Goal: Task Accomplishment & Management: Manage account settings

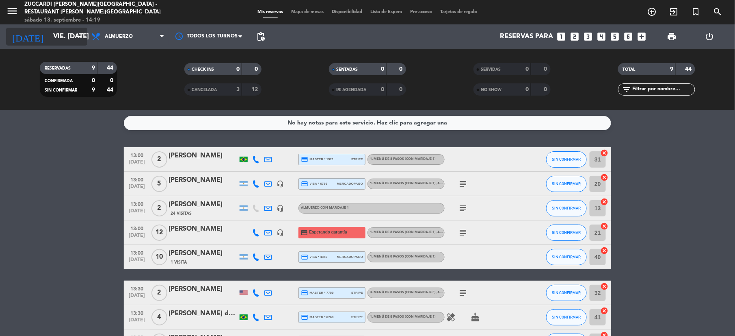
click at [52, 44] on input "vie. [DATE]" at bounding box center [92, 37] width 87 height 16
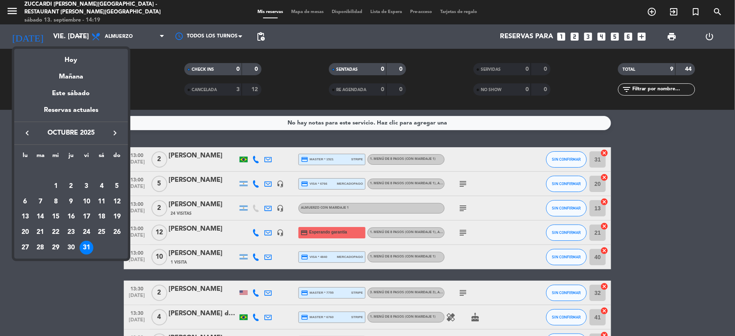
click at [114, 137] on icon "keyboard_arrow_right" at bounding box center [115, 133] width 10 height 10
click at [106, 169] on div "1" at bounding box center [102, 171] width 14 height 14
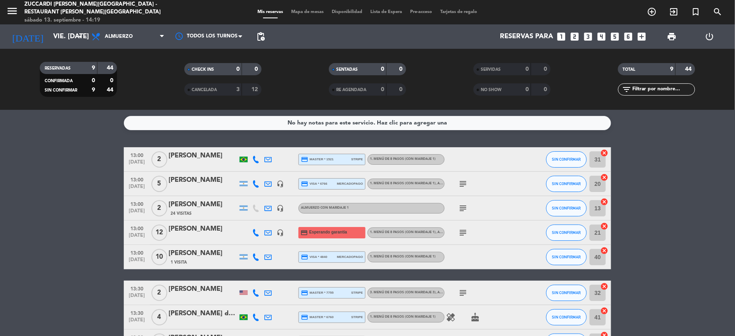
type input "sáb. [DATE]"
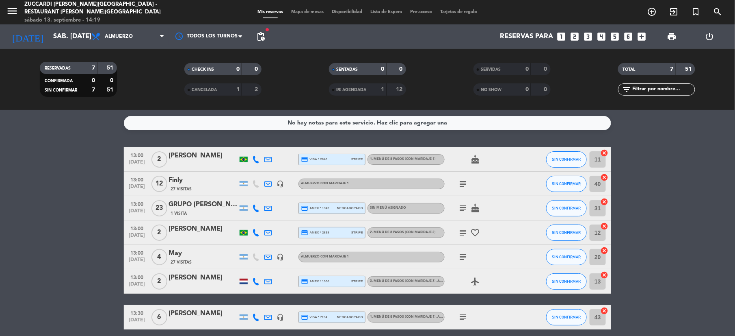
click at [459, 212] on icon "subject" at bounding box center [463, 208] width 10 height 10
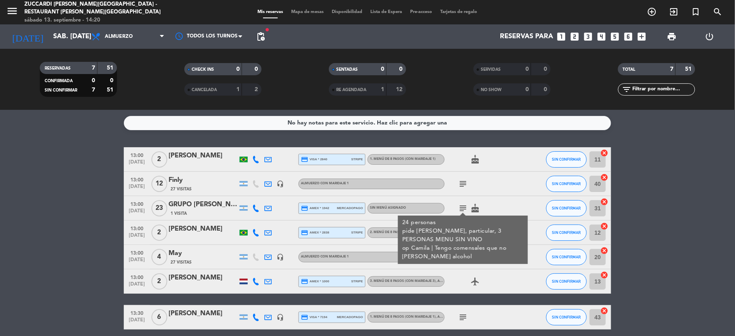
click at [198, 207] on div "GRUPO [PERSON_NAME]" at bounding box center [203, 204] width 69 height 11
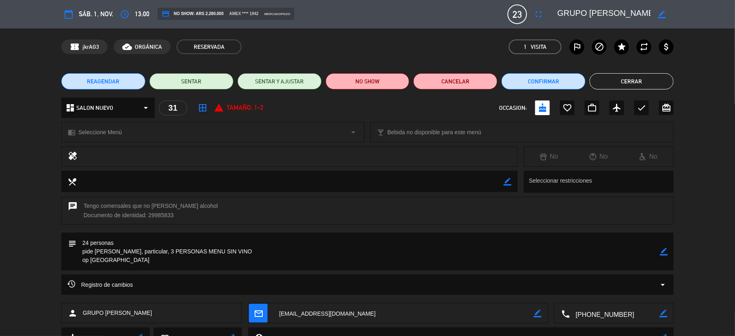
click at [626, 72] on div "REAGENDAR SENTAR SENTAR Y AJUSTAR NO SHOW Cancelar Confirmar Cerrar" at bounding box center [367, 81] width 735 height 33
click at [623, 79] on button "Cerrar" at bounding box center [632, 81] width 84 height 16
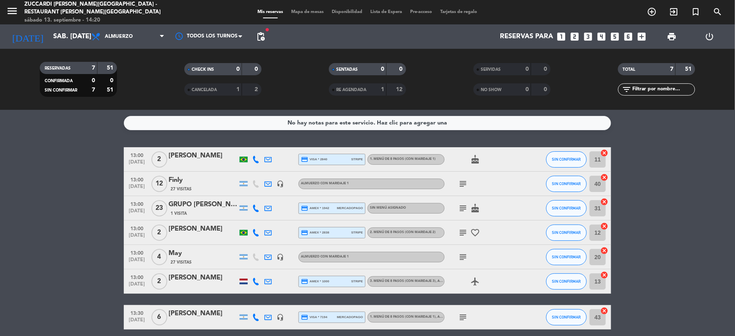
click at [194, 205] on div "GRUPO [PERSON_NAME]" at bounding box center [203, 204] width 69 height 11
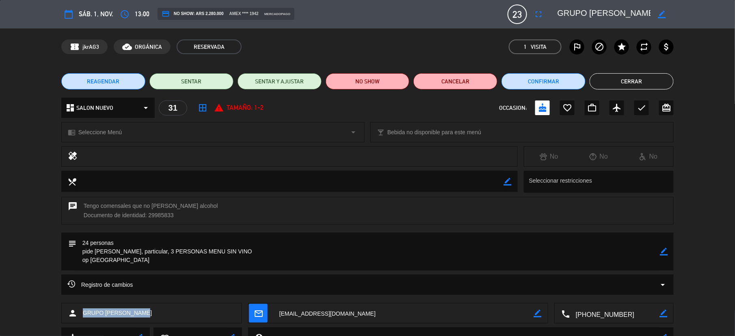
drag, startPoint x: 152, startPoint y: 307, endPoint x: 77, endPoint y: 312, distance: 74.5
click at [77, 312] on div "person GRUPO [PERSON_NAME]" at bounding box center [151, 313] width 181 height 20
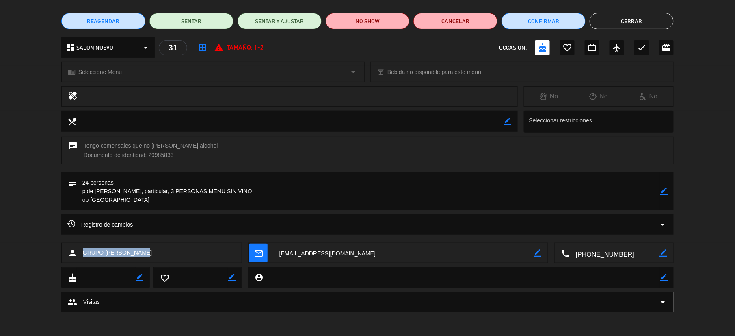
scroll to position [61, 0]
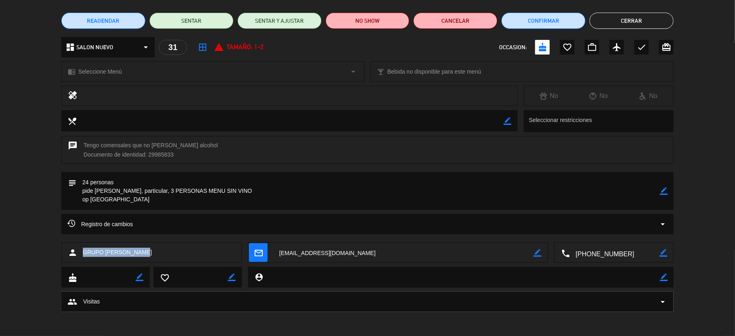
copy div "GRUPO [PERSON_NAME]"
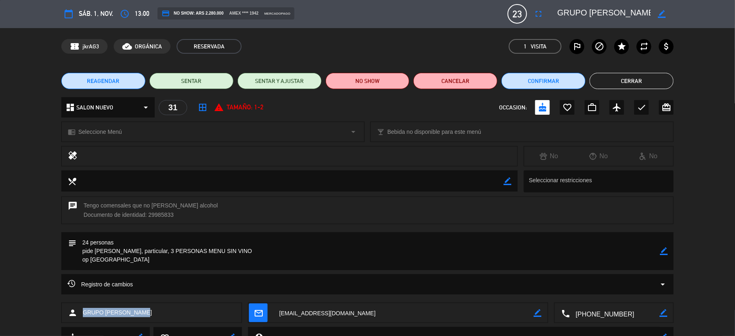
scroll to position [0, 0]
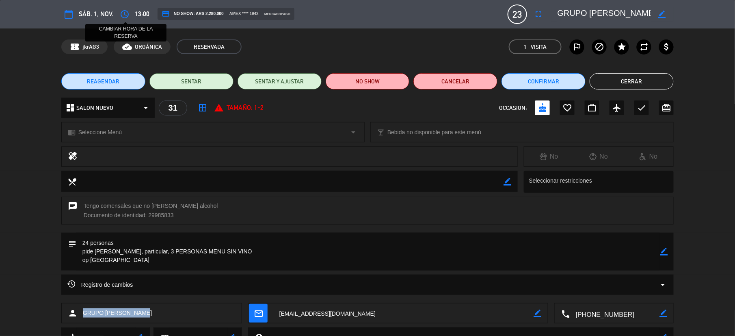
click at [129, 18] on button "access_time" at bounding box center [124, 14] width 15 height 15
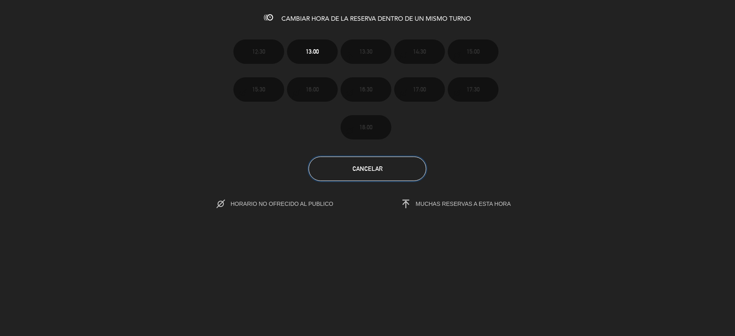
click at [406, 175] on button "Cancelar" at bounding box center [368, 168] width 118 height 24
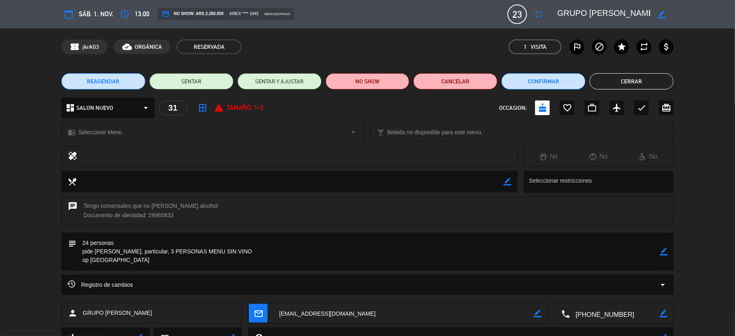
click at [112, 80] on span "REAGENDAR" at bounding box center [103, 81] width 33 height 9
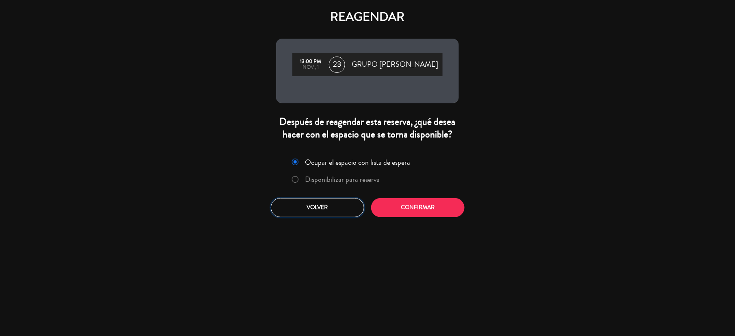
click at [344, 205] on button "Volver" at bounding box center [317, 207] width 93 height 19
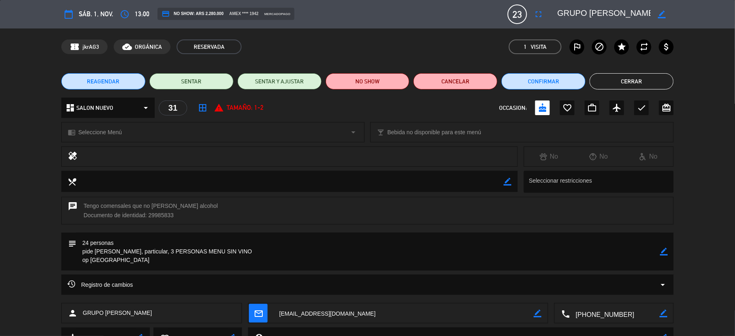
click at [81, 81] on button "REAGENDAR" at bounding box center [103, 81] width 84 height 16
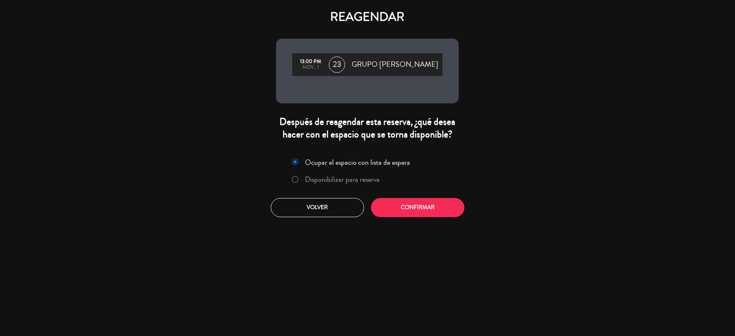
click at [298, 177] on div at bounding box center [295, 179] width 7 height 7
drag, startPoint x: 418, startPoint y: 210, endPoint x: 431, endPoint y: 226, distance: 21.1
click at [418, 210] on button "Confirmar" at bounding box center [417, 207] width 93 height 19
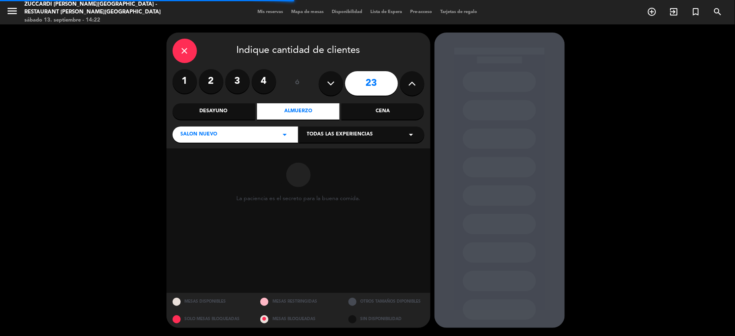
click at [355, 137] on span "Todas las experiencias" at bounding box center [340, 134] width 66 height 8
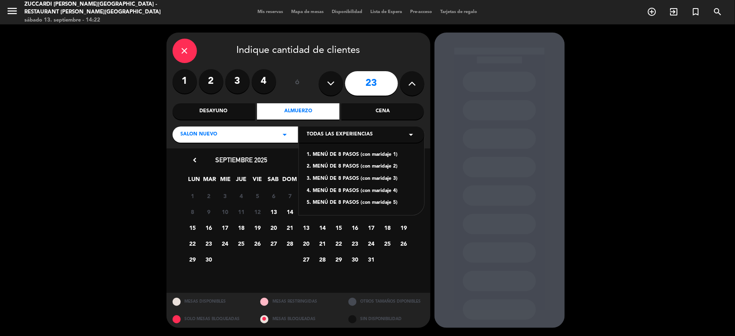
click at [355, 152] on div "1. MENÚ DE 8 PASOS (con maridaje 1)" at bounding box center [361, 155] width 109 height 8
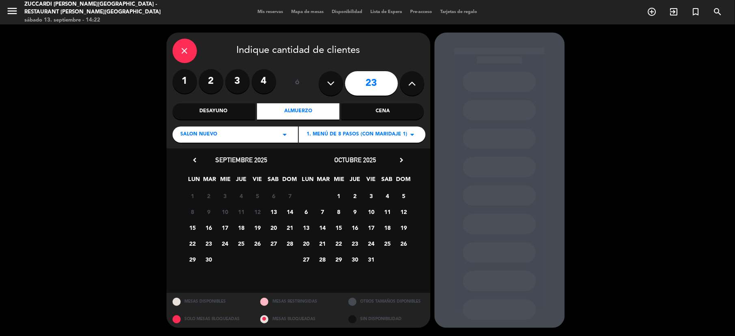
click at [402, 156] on icon "chevron_right" at bounding box center [402, 160] width 9 height 9
click at [389, 193] on span "1" at bounding box center [387, 195] width 13 height 13
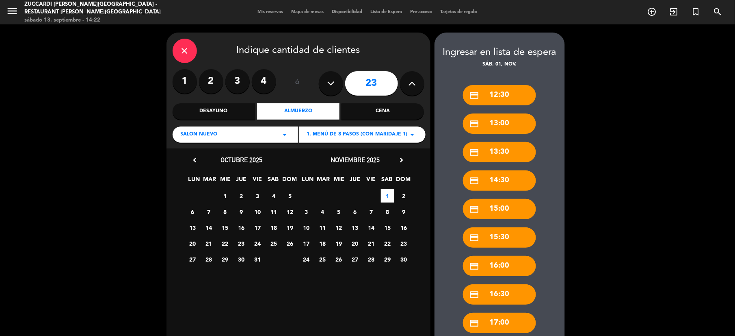
click at [505, 92] on div "credit_card 12:30" at bounding box center [499, 95] width 73 height 20
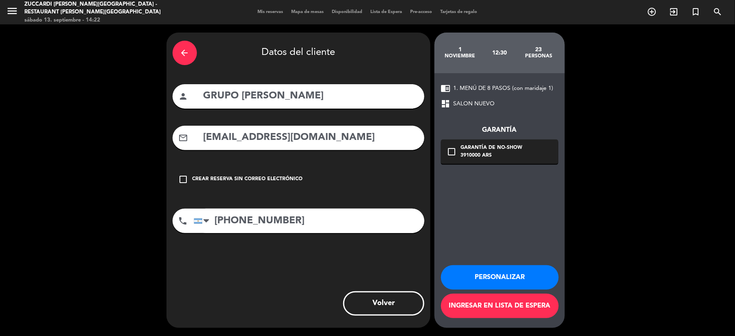
click at [190, 53] on div "arrow_back" at bounding box center [185, 53] width 24 height 24
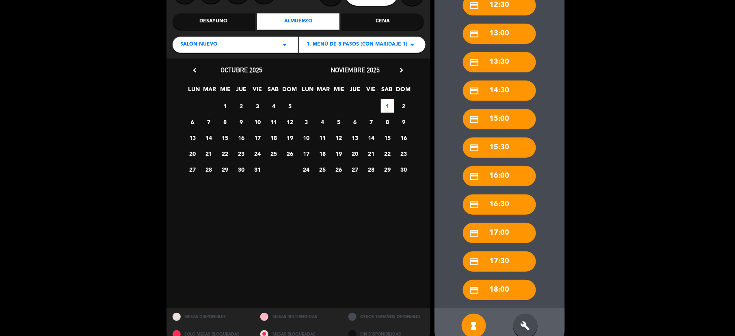
scroll to position [105, 0]
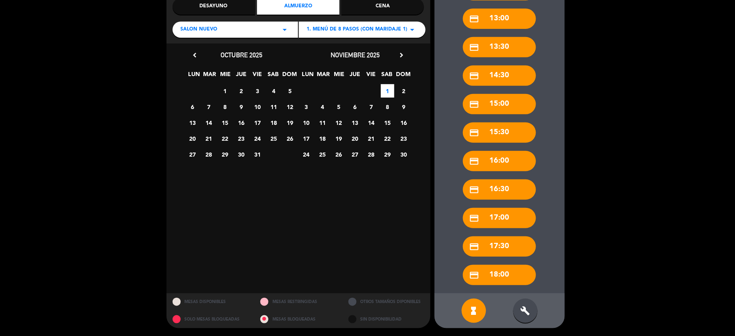
click at [517, 306] on div "build" at bounding box center [526, 310] width 24 height 24
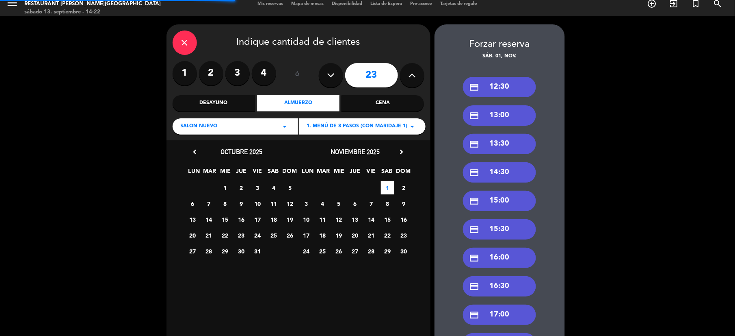
scroll to position [0, 0]
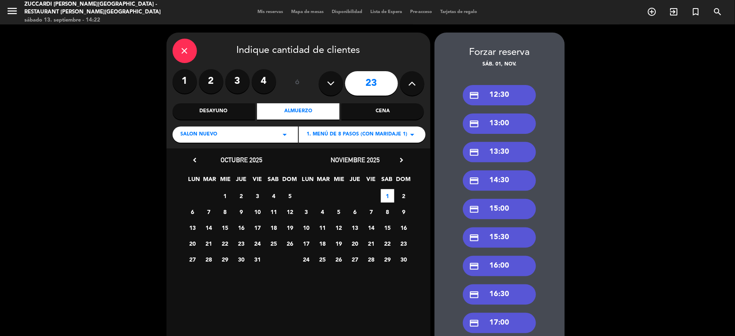
click at [499, 93] on div "credit_card 12:30" at bounding box center [499, 95] width 73 height 20
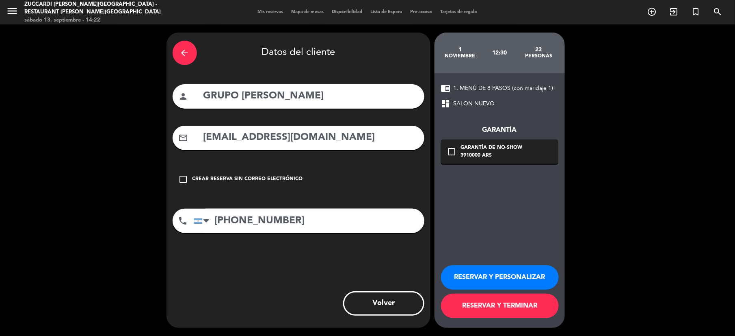
click at [486, 277] on button "RESERVAR Y PERSONALIZAR" at bounding box center [500, 277] width 118 height 24
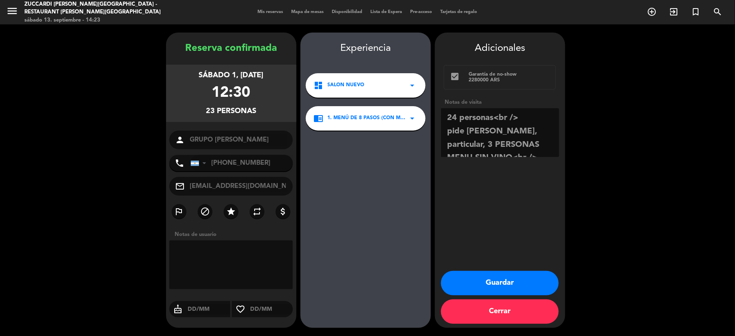
click at [485, 269] on div "Adicionales check_box Garantía de no-show 2280000 ARS Notas de visita Guardar C…" at bounding box center [500, 180] width 130 height 295
click at [492, 278] on button "Guardar" at bounding box center [500, 283] width 118 height 24
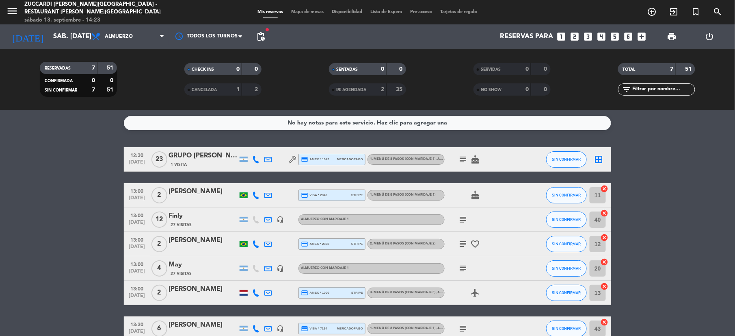
click at [257, 197] on icon at bounding box center [255, 194] width 7 height 7
click at [248, 184] on span "Copiar" at bounding box center [248, 181] width 17 height 9
drag, startPoint x: 216, startPoint y: 194, endPoint x: 170, endPoint y: 197, distance: 46.4
click at [170, 197] on div "[PERSON_NAME]" at bounding box center [203, 191] width 69 height 11
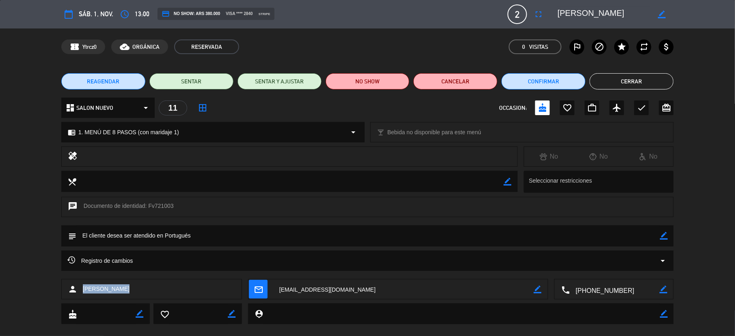
drag, startPoint x: 127, startPoint y: 291, endPoint x: 83, endPoint y: 297, distance: 44.2
click at [83, 297] on div "person [PERSON_NAME]" at bounding box center [151, 289] width 181 height 20
copy span "[PERSON_NAME]"
click at [127, 15] on icon "access_time" at bounding box center [125, 14] width 10 height 10
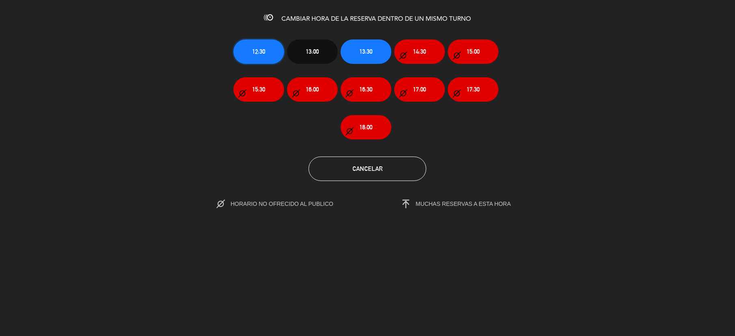
click at [265, 56] on button "12:30" at bounding box center [259, 51] width 51 height 24
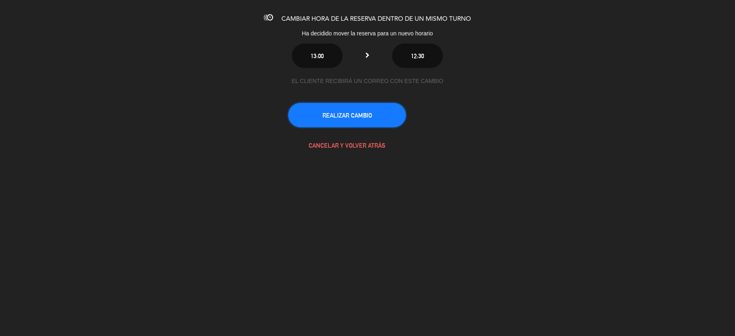
click at [362, 116] on button "REALIZAR CAMBIO" at bounding box center [347, 115] width 118 height 24
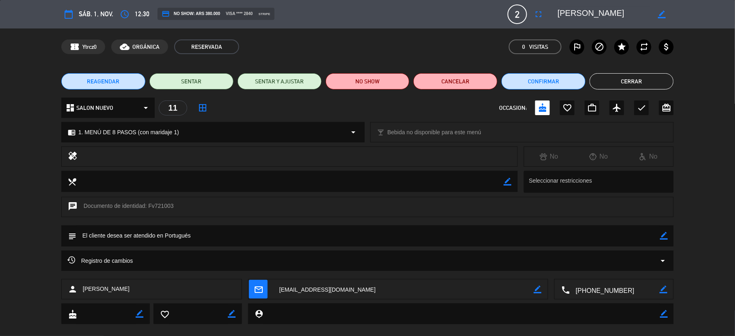
click at [639, 82] on button "Cerrar" at bounding box center [632, 81] width 84 height 16
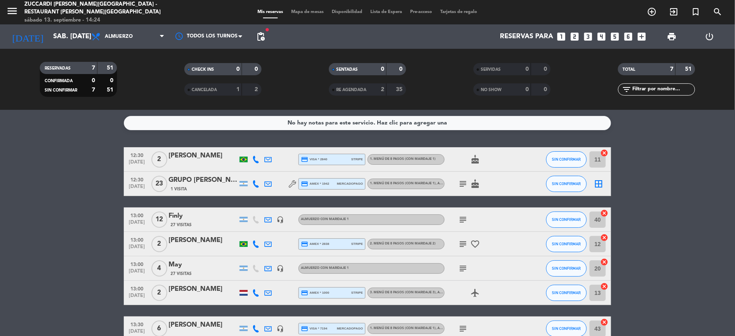
click at [460, 266] on icon "subject" at bounding box center [463, 268] width 10 height 10
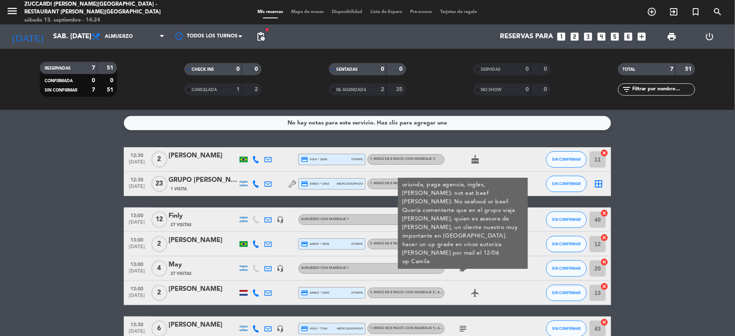
click at [184, 268] on div "May" at bounding box center [203, 264] width 69 height 11
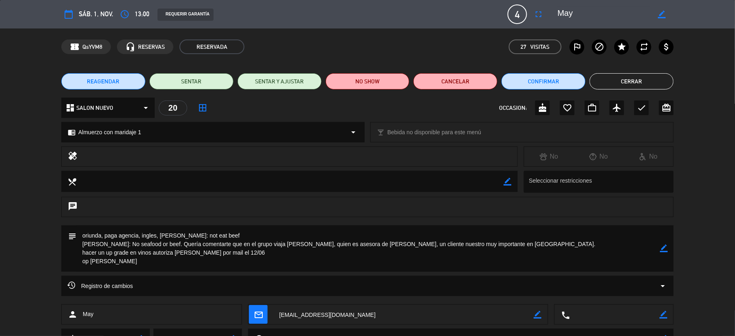
click at [126, 79] on button "REAGENDAR" at bounding box center [103, 81] width 84 height 16
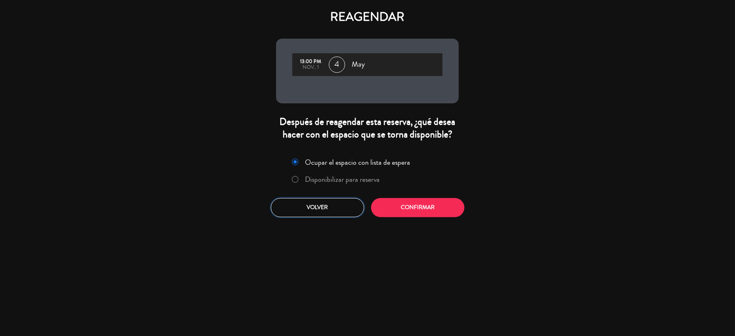
click at [319, 198] on button "Volver" at bounding box center [317, 207] width 93 height 19
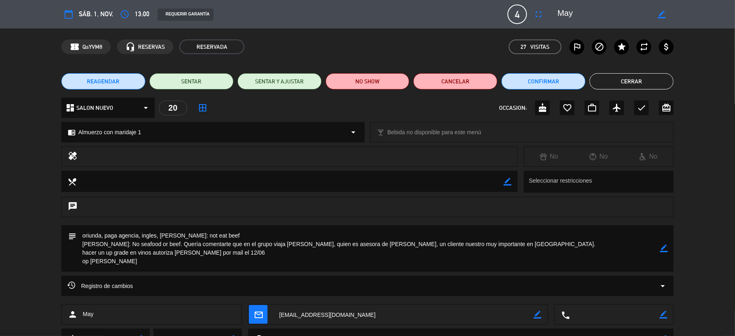
click at [116, 72] on div "REAGENDAR SENTAR SENTAR Y AJUSTAR NO SHOW Cancelar Confirmar Cerrar" at bounding box center [367, 81] width 735 height 33
click at [116, 73] on button "REAGENDAR" at bounding box center [103, 81] width 84 height 16
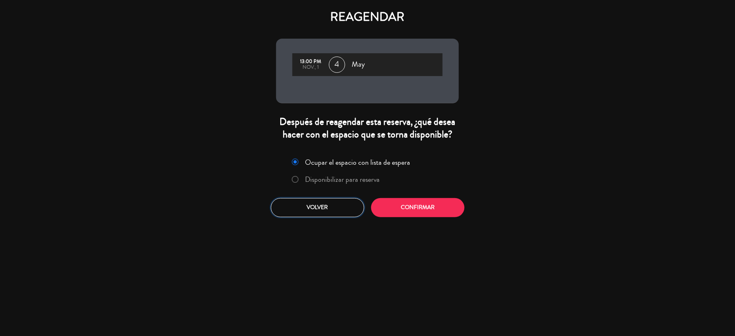
drag, startPoint x: 311, startPoint y: 215, endPoint x: 234, endPoint y: 122, distance: 121.2
click at [311, 215] on button "Volver" at bounding box center [317, 207] width 93 height 19
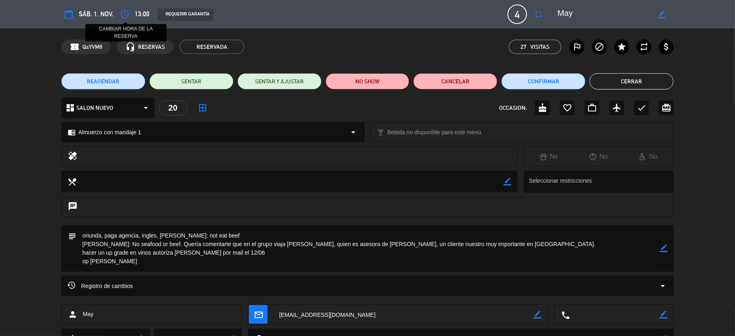
click at [124, 14] on icon "access_time" at bounding box center [125, 14] width 10 height 10
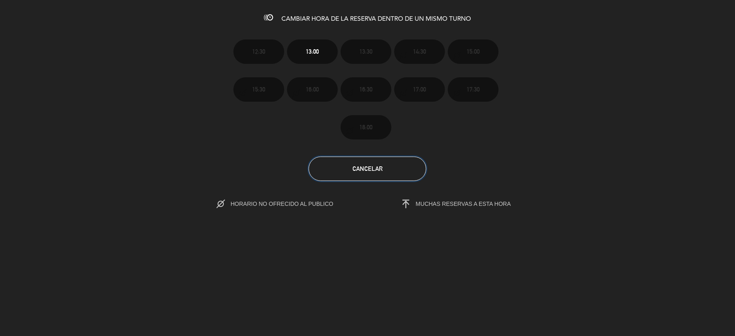
click at [376, 163] on button "Cancelar" at bounding box center [368, 168] width 118 height 24
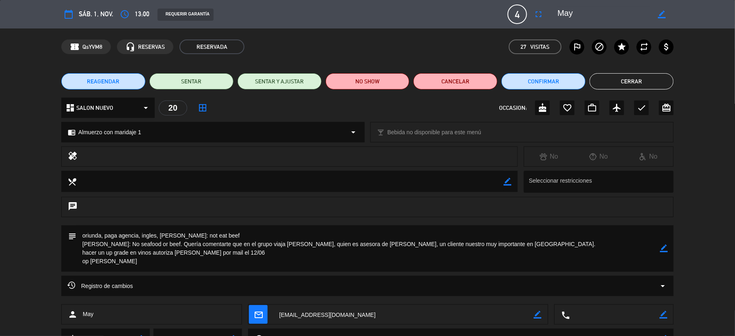
click at [610, 76] on button "Cerrar" at bounding box center [632, 81] width 84 height 16
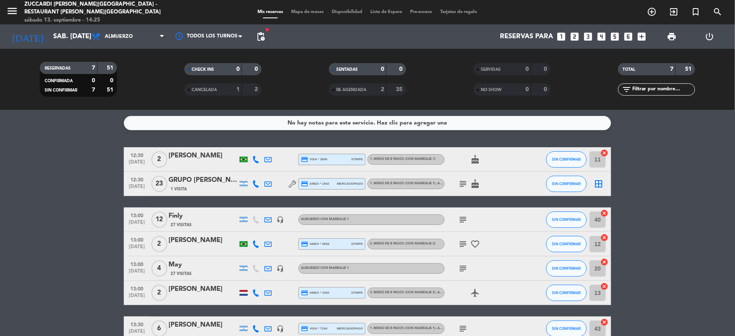
click at [269, 216] on icon at bounding box center [267, 219] width 7 height 7
drag, startPoint x: 176, startPoint y: 221, endPoint x: 167, endPoint y: 223, distance: 9.5
click at [167, 223] on div "13:00 [DATE] Finly 27 Visitas [EMAIL_ADDRESS][DOMAIN_NAME] open_in_new Copiar c…" at bounding box center [368, 219] width 488 height 24
copy div "Finly"
click at [269, 267] on icon at bounding box center [267, 267] width 7 height 7
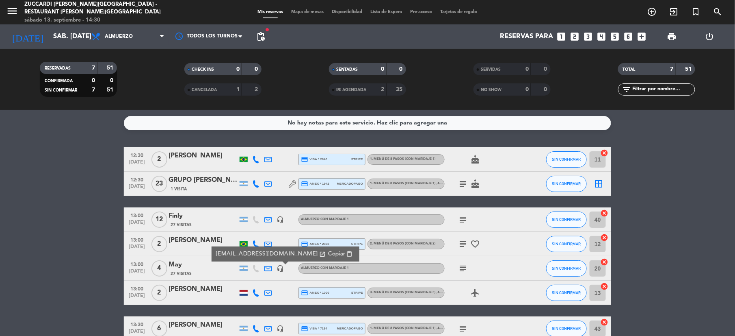
click at [266, 219] on icon at bounding box center [267, 219] width 7 height 7
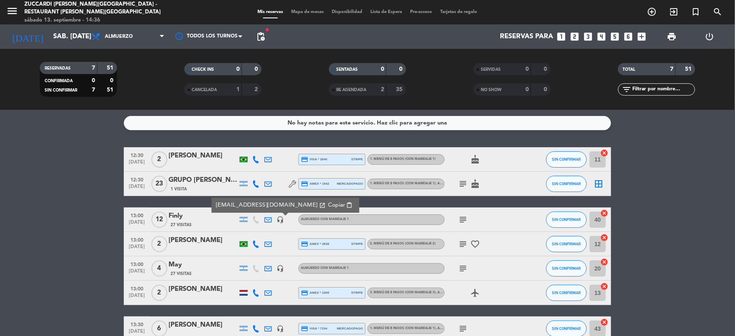
scroll to position [45, 0]
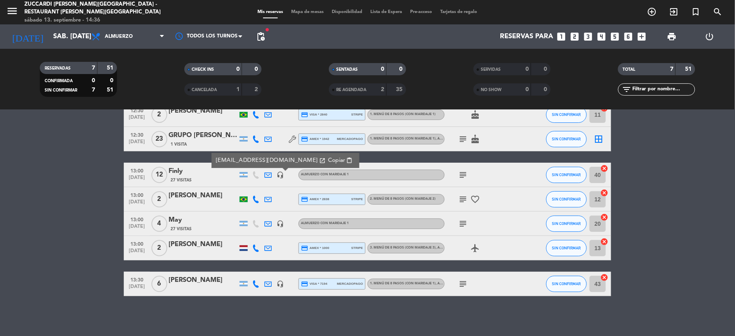
click at [258, 196] on icon at bounding box center [255, 198] width 7 height 7
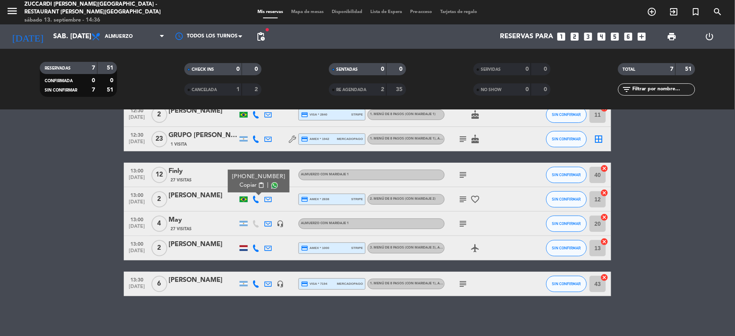
click at [248, 186] on span "Copiar" at bounding box center [248, 185] width 17 height 9
click at [196, 190] on div "[PERSON_NAME]" at bounding box center [203, 195] width 69 height 11
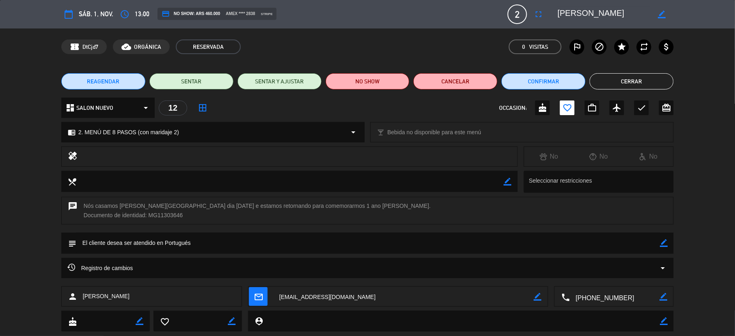
drag, startPoint x: 134, startPoint y: 302, endPoint x: 83, endPoint y: 308, distance: 50.7
click at [83, 308] on div "person [PERSON_NAME] Loschi mail_outline border_color local_phone border_color" at bounding box center [367, 298] width 735 height 24
copy span "[PERSON_NAME]"
click at [120, 12] on icon "access_time" at bounding box center [125, 14] width 10 height 10
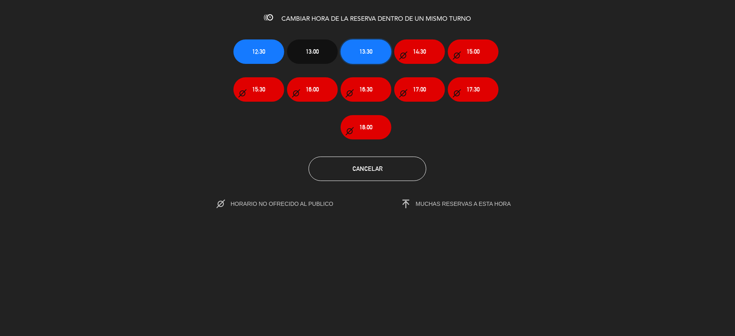
click at [365, 52] on span "13:30" at bounding box center [366, 51] width 13 height 9
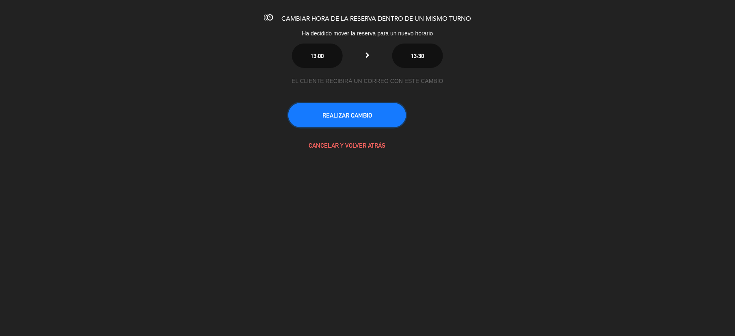
click at [377, 116] on button "REALIZAR CAMBIO" at bounding box center [347, 115] width 118 height 24
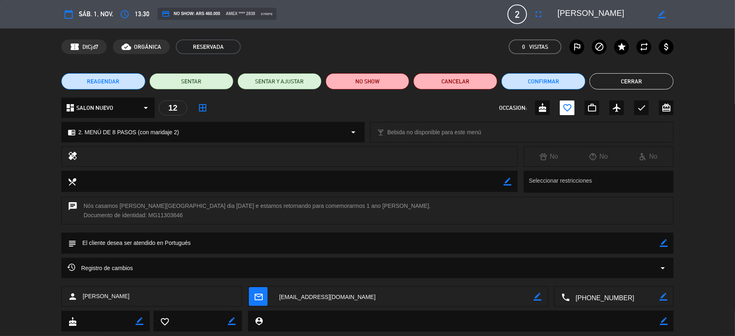
click at [652, 78] on button "Cerrar" at bounding box center [632, 81] width 84 height 16
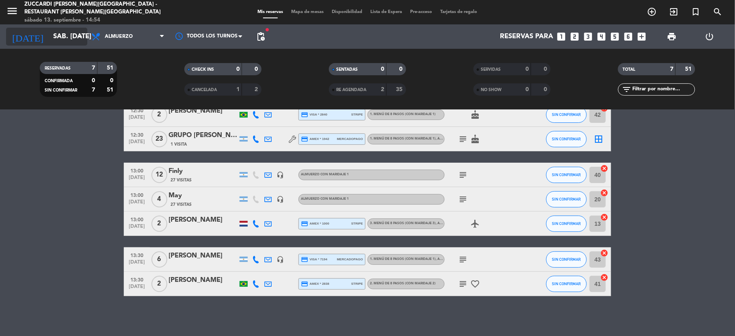
click at [68, 38] on input "sáb. [DATE]" at bounding box center [92, 37] width 87 height 16
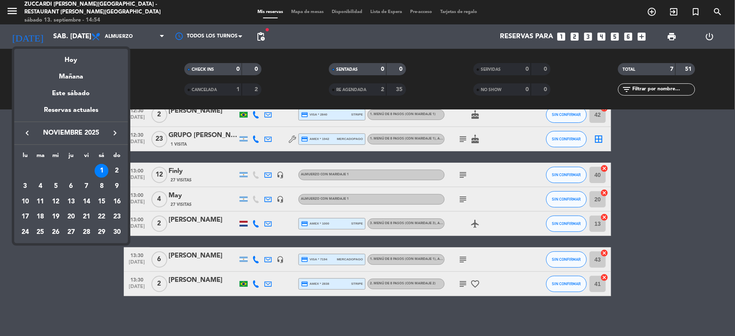
click at [20, 129] on button "keyboard_arrow_left" at bounding box center [27, 133] width 15 height 11
